Goal: Task Accomplishment & Management: Use online tool/utility

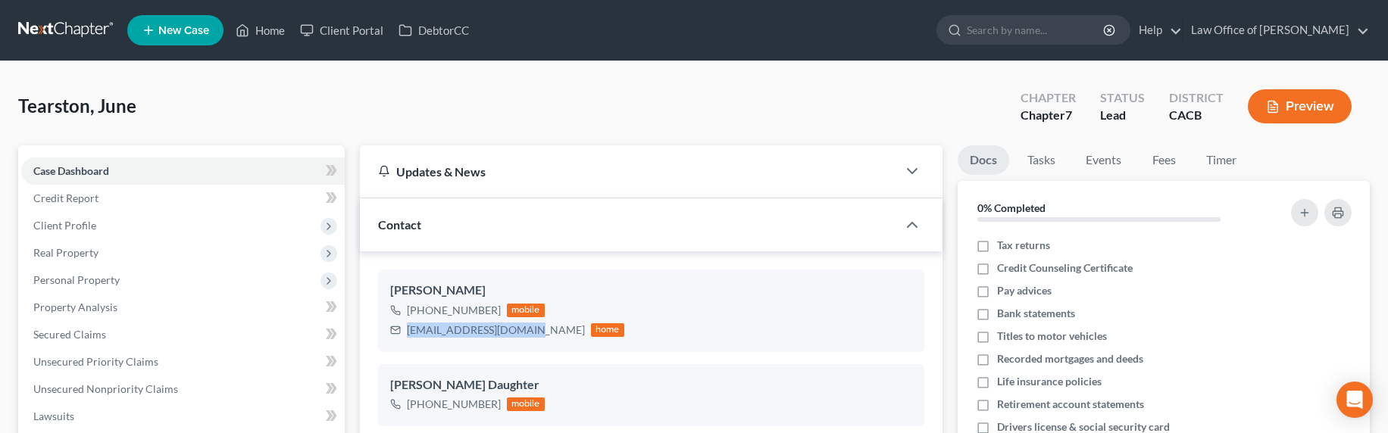
click at [59, 24] on link at bounding box center [66, 30] width 97 height 27
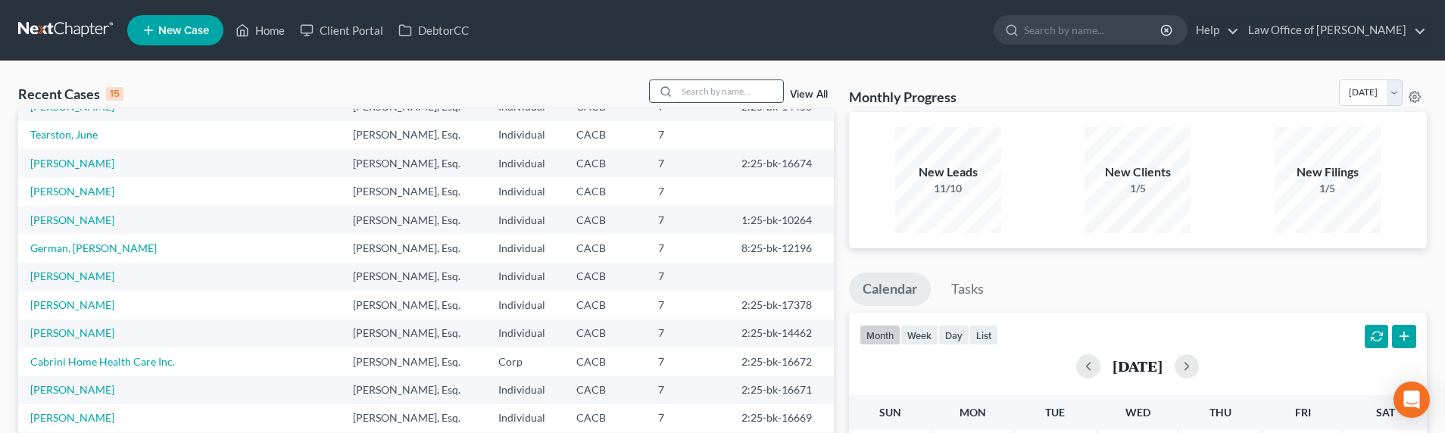
click at [698, 94] on input "search" at bounding box center [730, 91] width 106 height 22
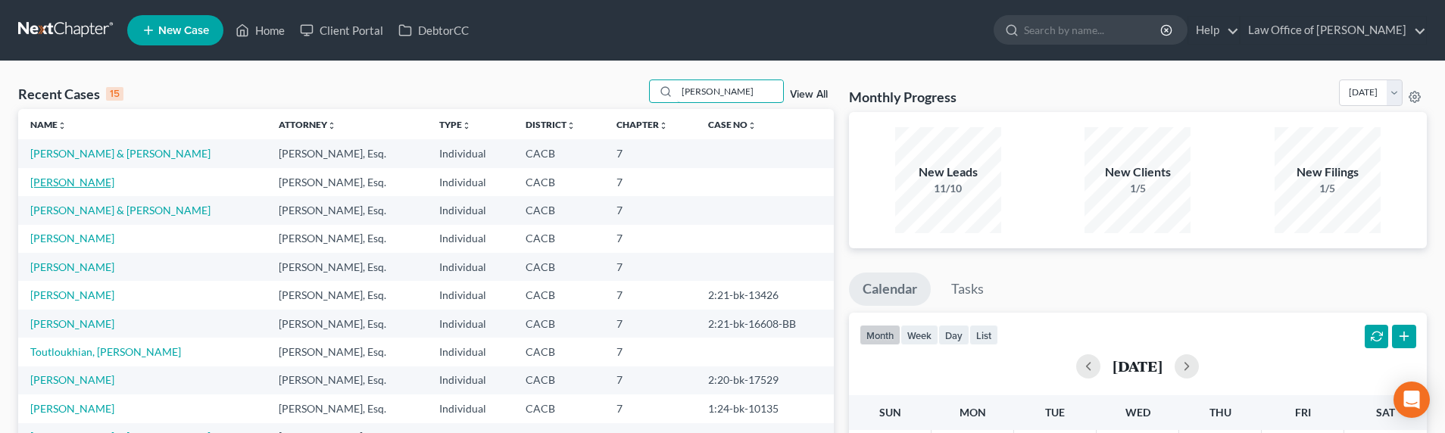
type input "[PERSON_NAME]"
click at [88, 188] on link "[PERSON_NAME]" at bounding box center [72, 182] width 84 height 13
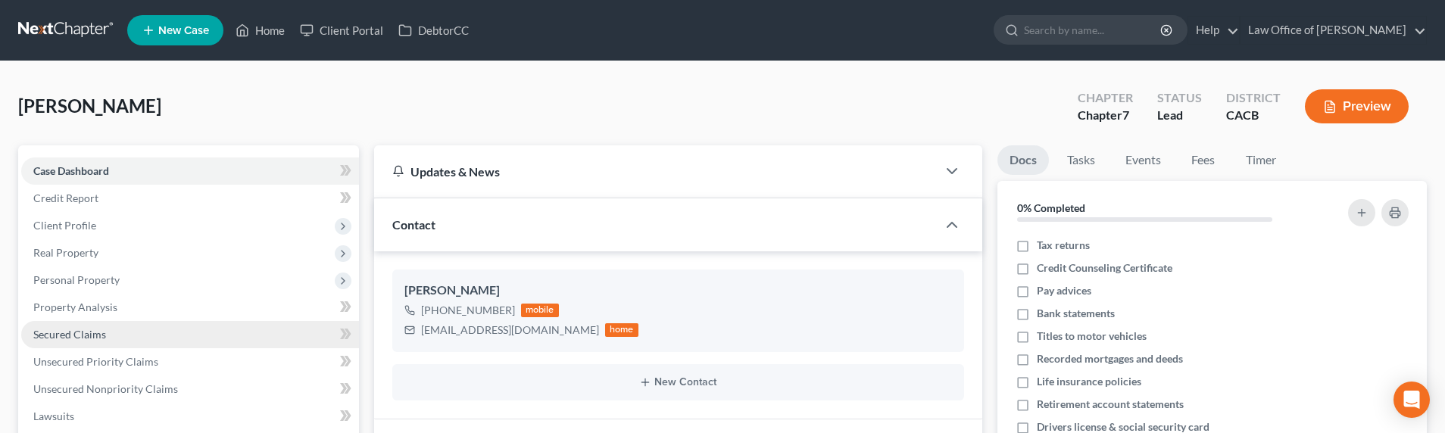
click at [73, 339] on span "Secured Claims" at bounding box center [69, 334] width 73 height 13
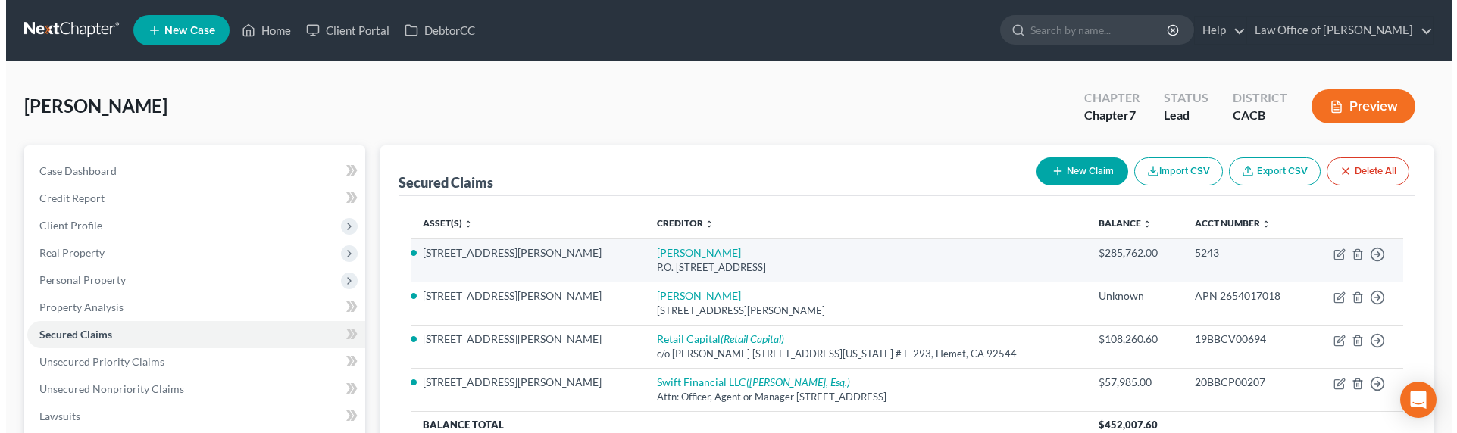
scroll to position [33, 0]
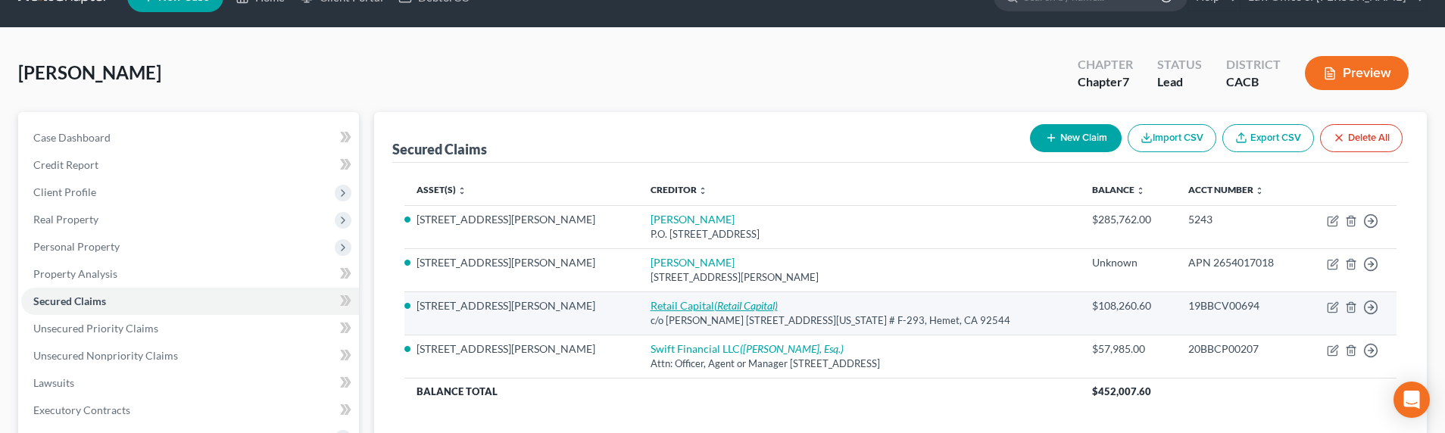
click at [651, 305] on link "Retail Capital (Retail Capital)" at bounding box center [714, 305] width 127 height 13
select select "4"
select select "3"
select select "0"
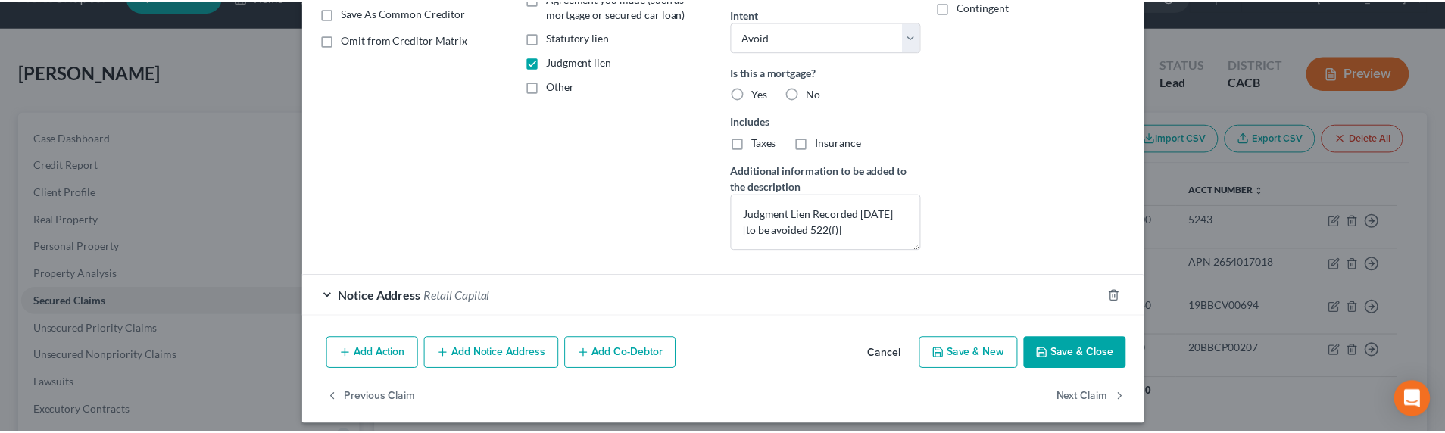
scroll to position [327, 0]
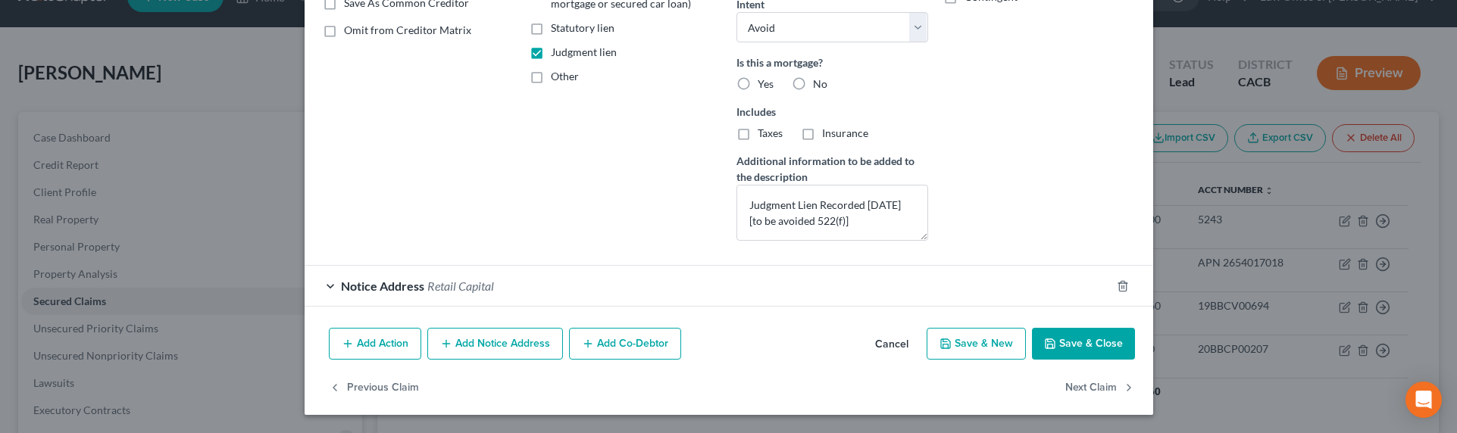
click at [1048, 344] on icon "button" at bounding box center [1050, 344] width 12 height 12
select select "3"
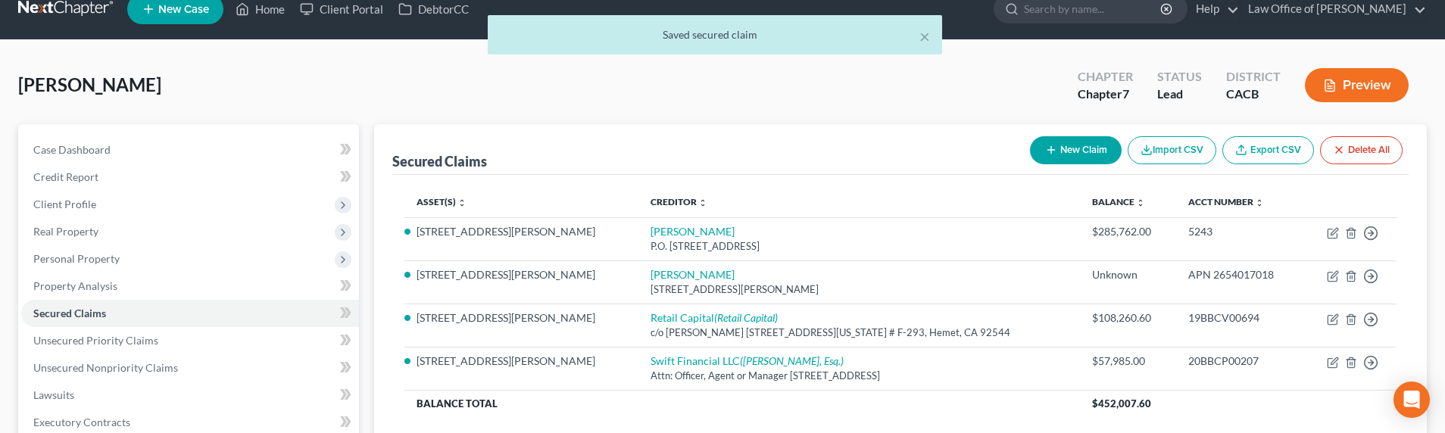
scroll to position [0, 0]
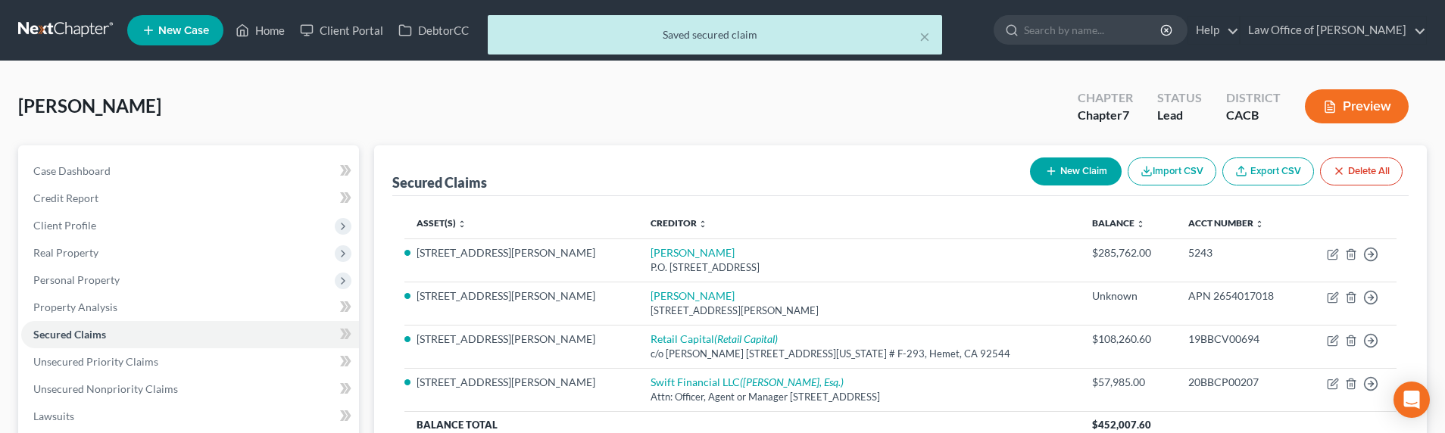
click at [47, 27] on div "× Saved secured claim" at bounding box center [714, 38] width 1445 height 47
click at [50, 28] on div "× Saved secured claim" at bounding box center [714, 38] width 1445 height 47
click at [926, 39] on button "×" at bounding box center [925, 36] width 11 height 18
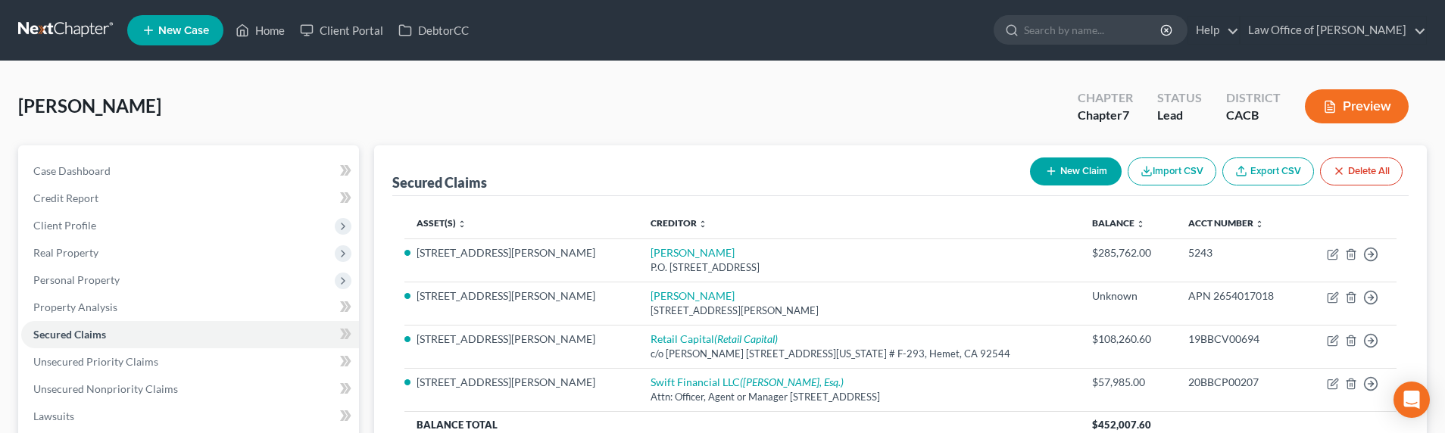
click at [45, 30] on link at bounding box center [66, 30] width 97 height 27
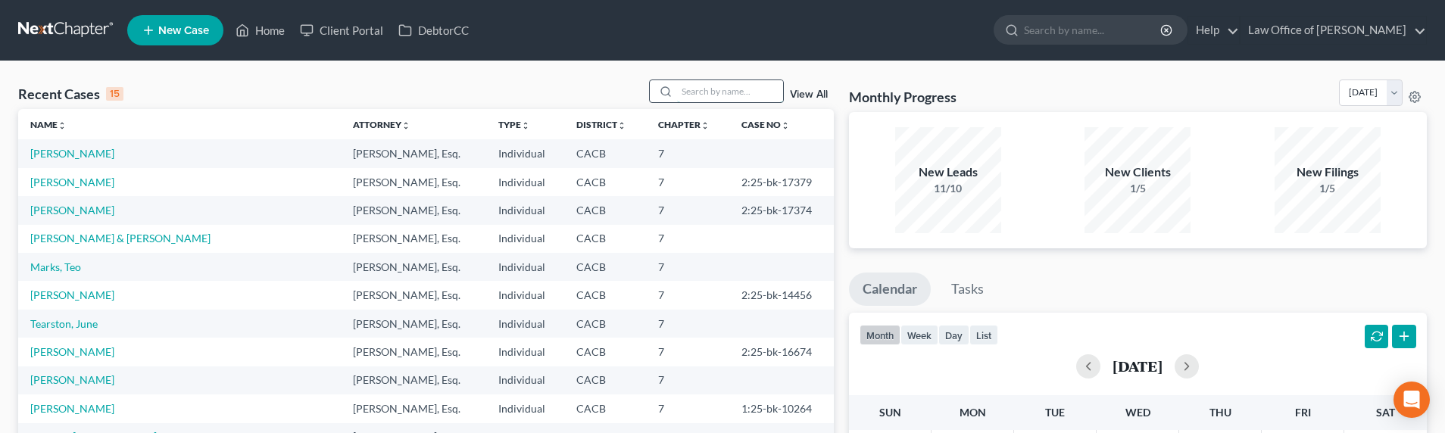
click at [714, 96] on input "search" at bounding box center [730, 91] width 106 height 22
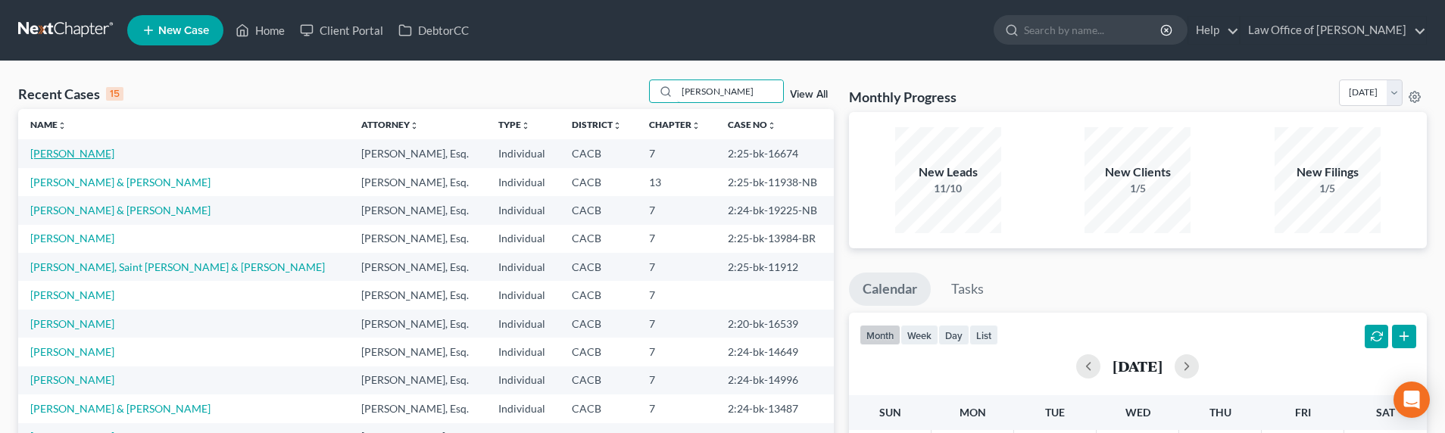
type input "john"
click at [58, 154] on link "[PERSON_NAME]" at bounding box center [72, 153] width 84 height 13
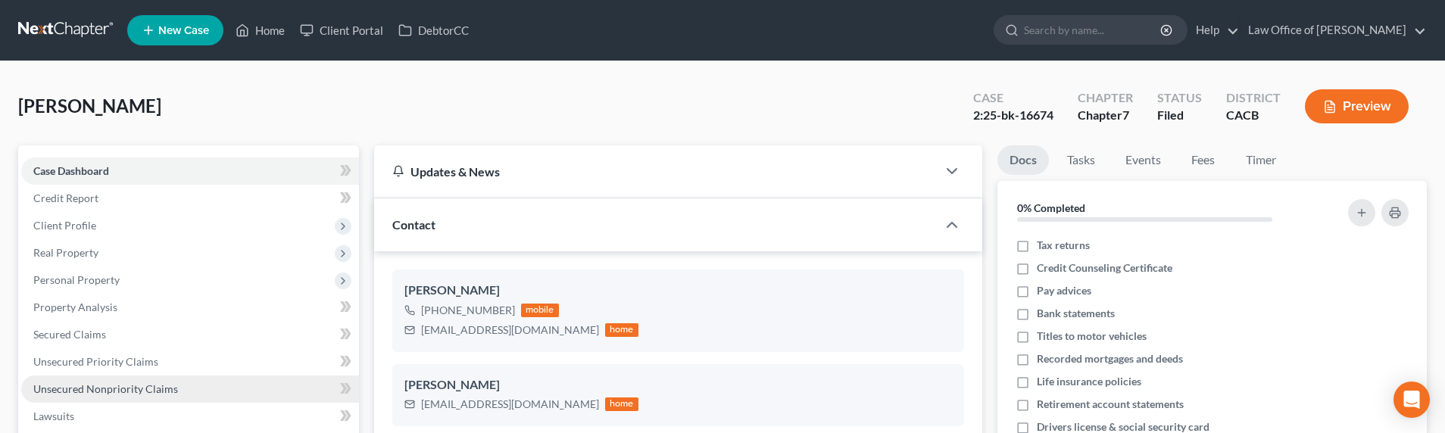
click at [101, 389] on span "Unsecured Nonpriority Claims" at bounding box center [105, 389] width 145 height 13
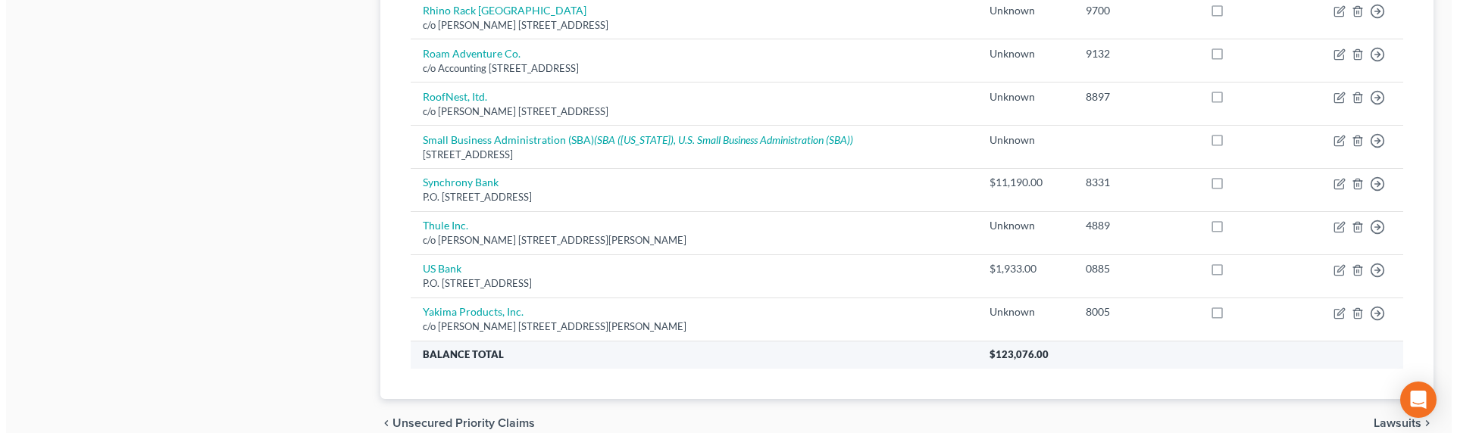
scroll to position [1095, 0]
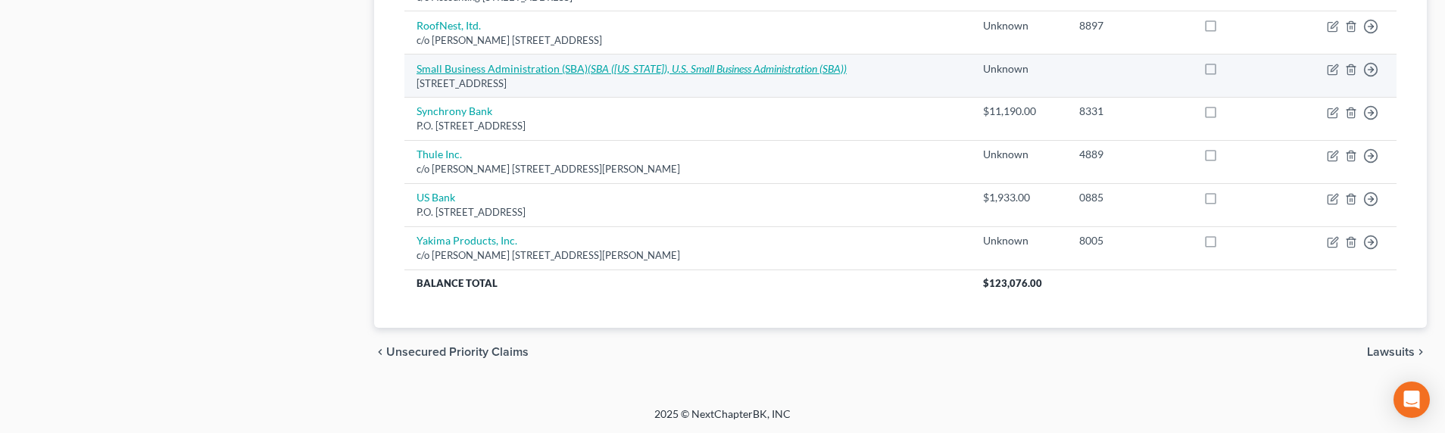
click at [530, 67] on link "Small Business Administration (SBA) (SBA (Texas), U.S. Small Business Administr…" at bounding box center [632, 68] width 430 height 13
select select "45"
select select "14"
select select "3"
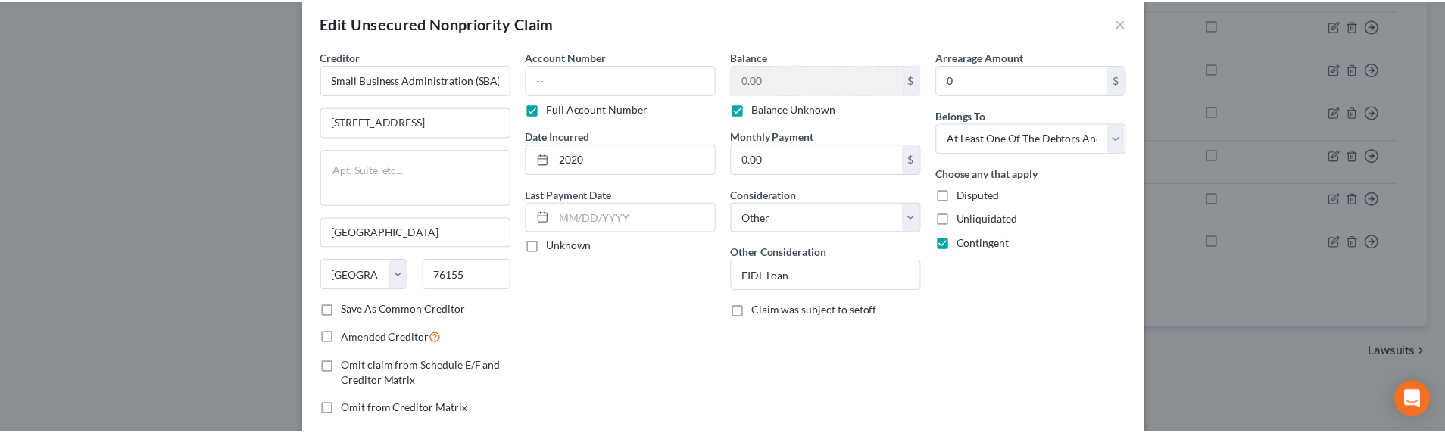
scroll to position [0, 0]
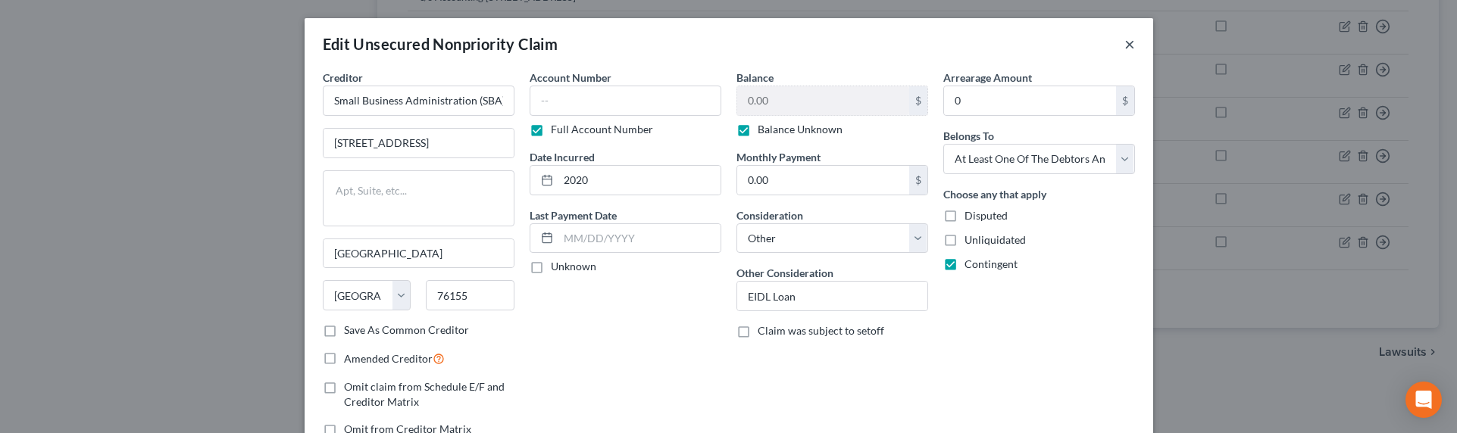
click at [1124, 42] on button "×" at bounding box center [1129, 44] width 11 height 18
